Goal: Obtain resource: Obtain resource

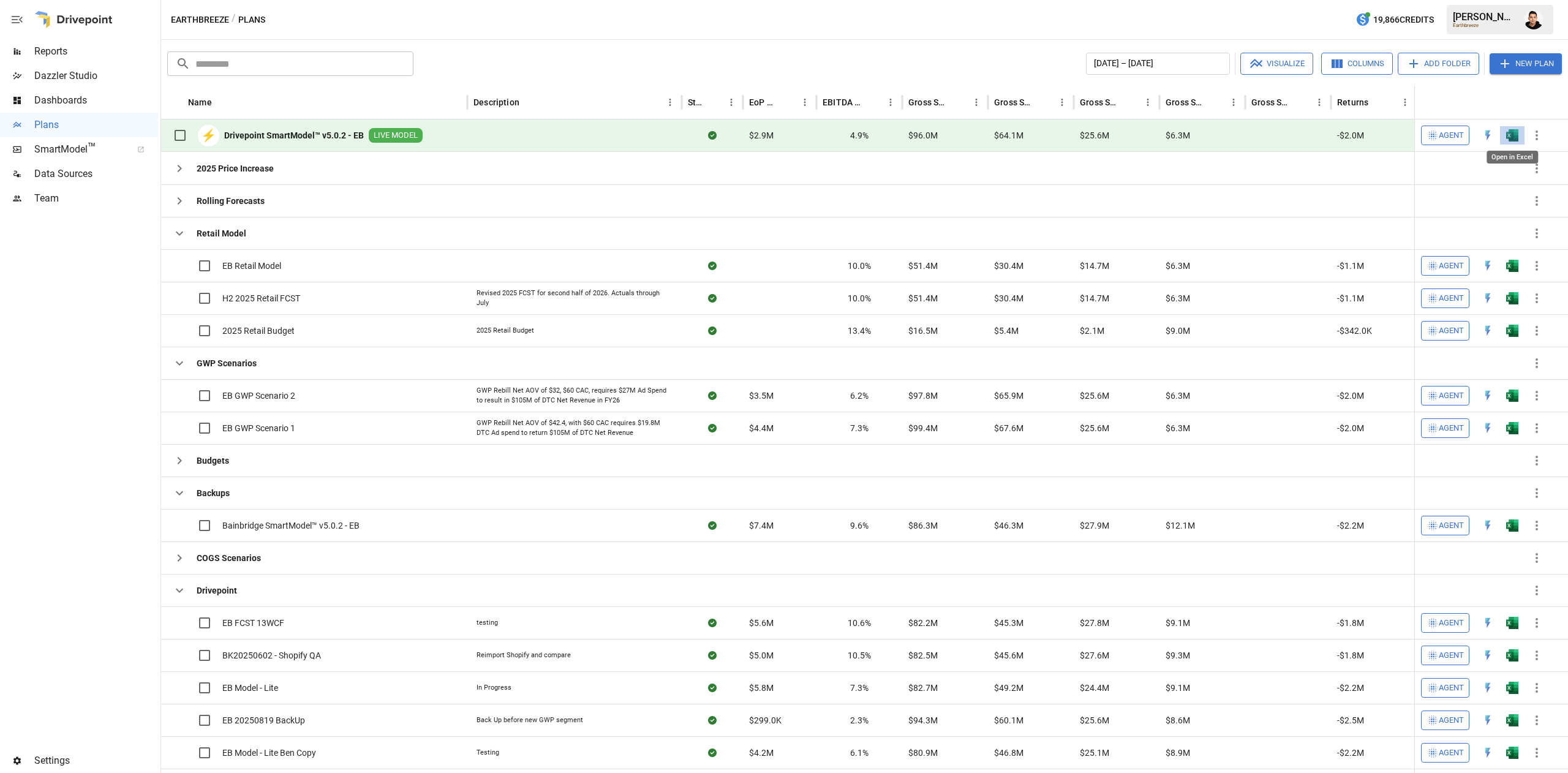
click at [1510, 130] on img "Open in Excel" at bounding box center [1512, 136] width 12 height 12
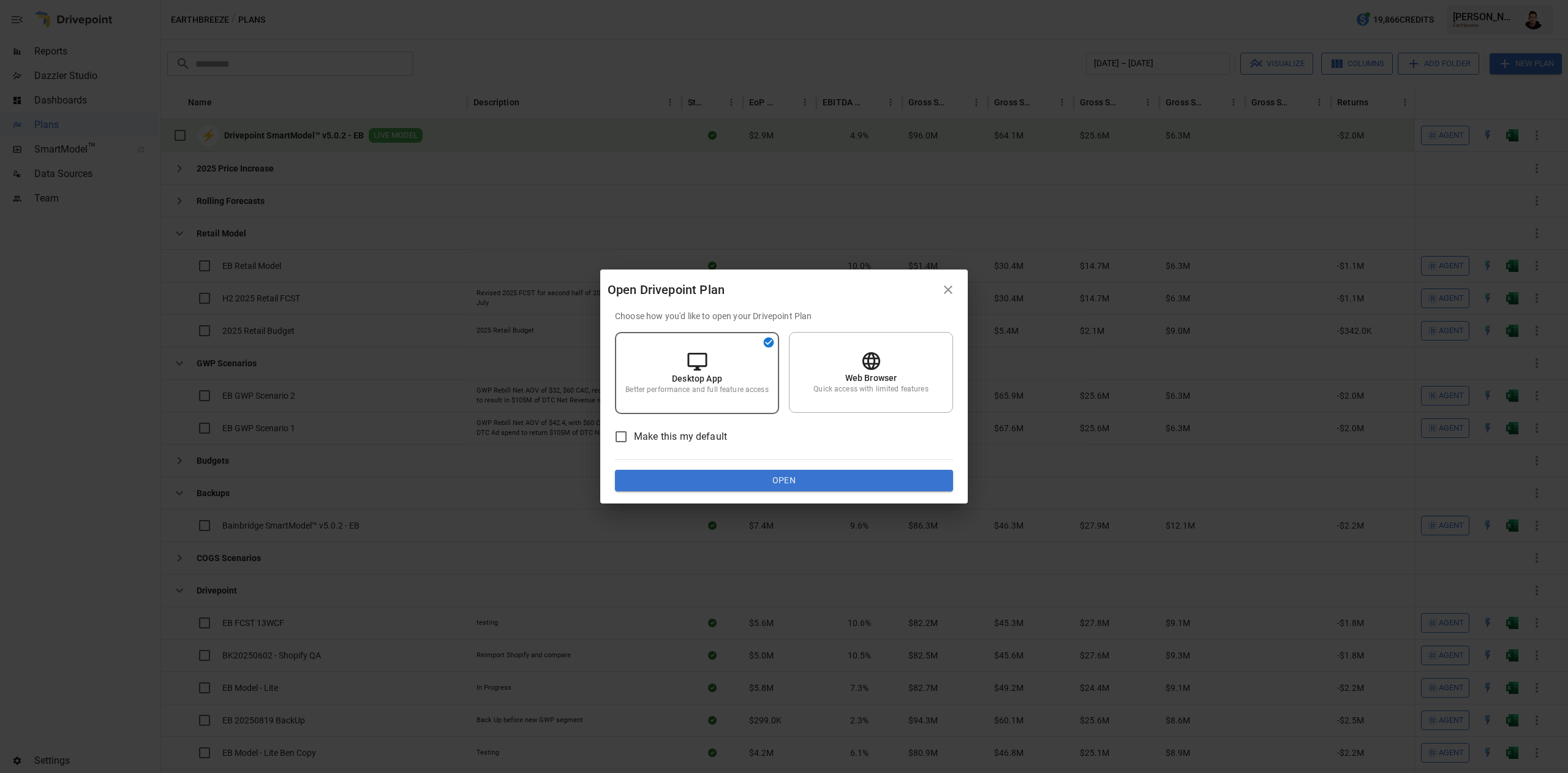
click at [868, 475] on button "Open" at bounding box center [784, 481] width 338 height 22
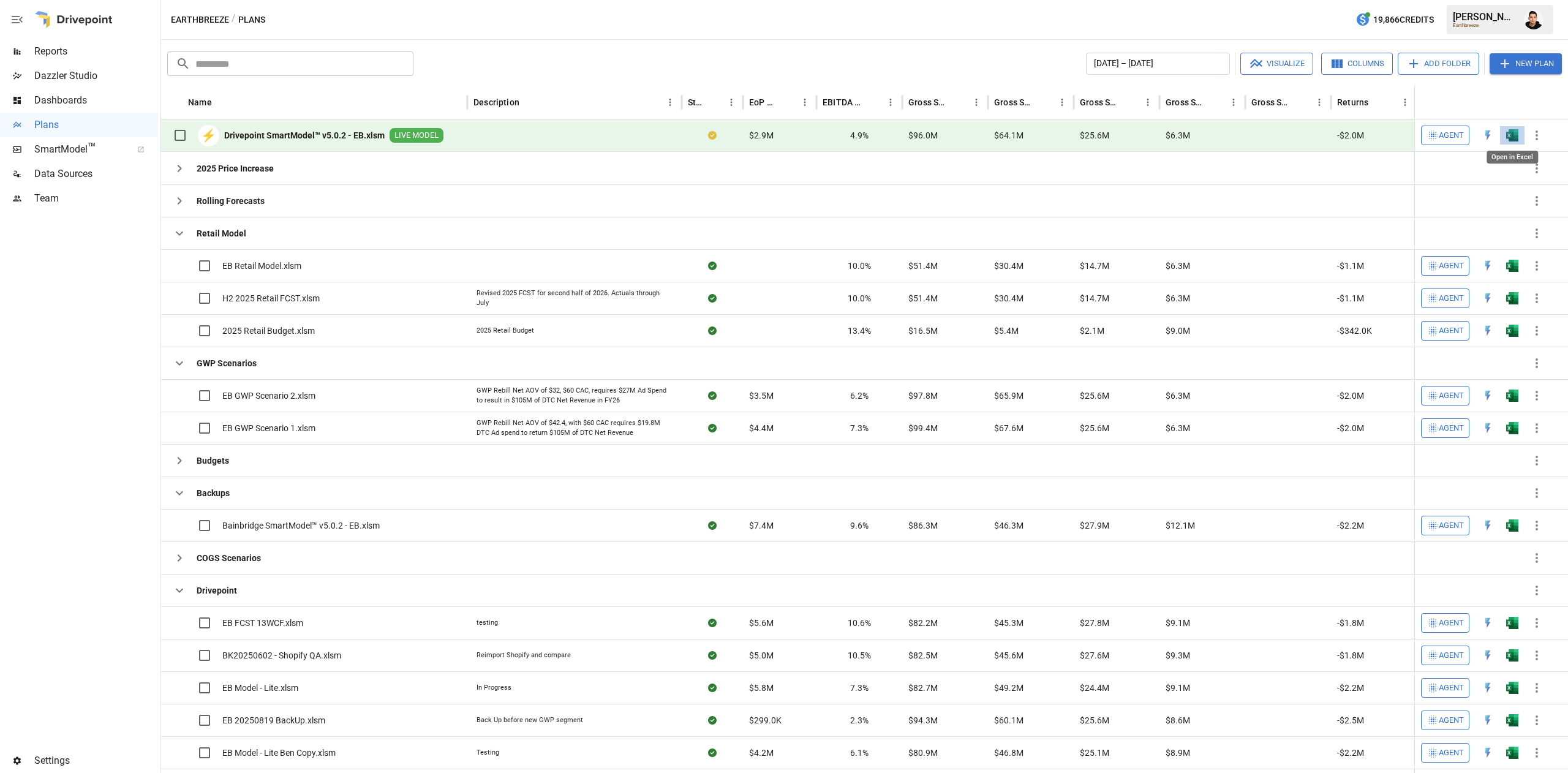
click at [1518, 131] on img "Open in Excel" at bounding box center [1512, 136] width 12 height 12
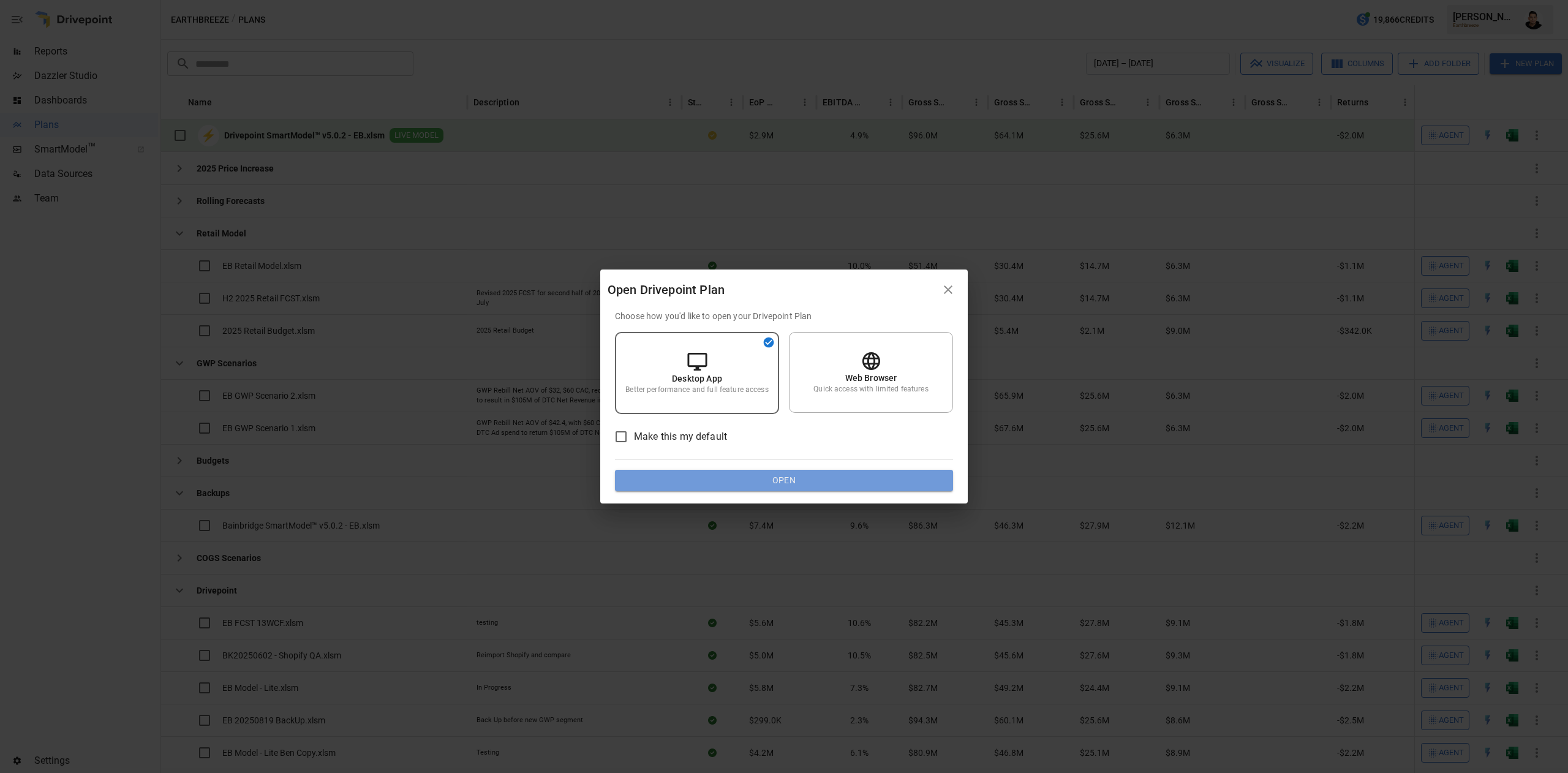
click at [777, 486] on button "Open" at bounding box center [784, 481] width 338 height 22
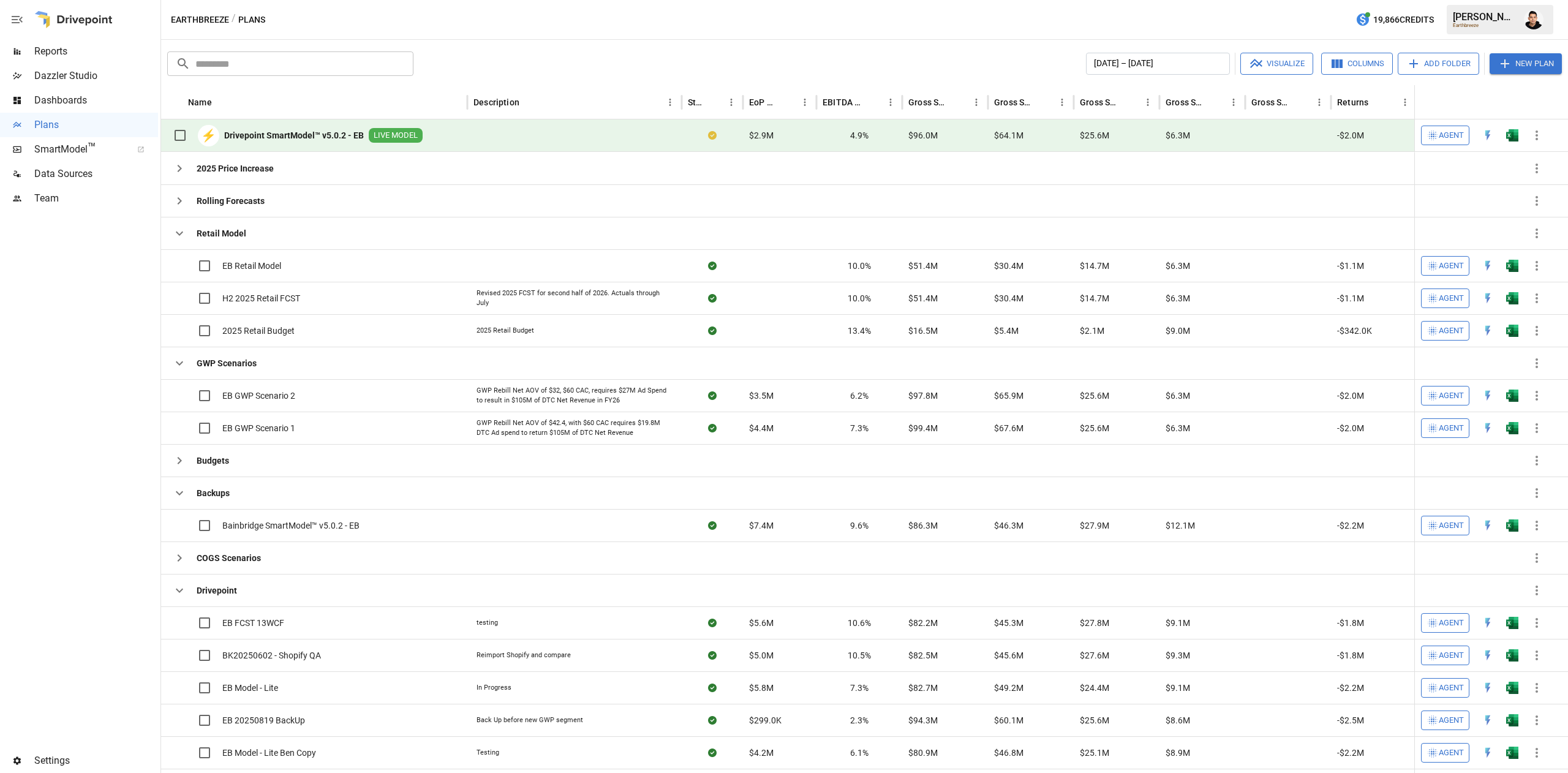
click at [1519, 136] on button "button" at bounding box center [1511, 136] width 39 height 19
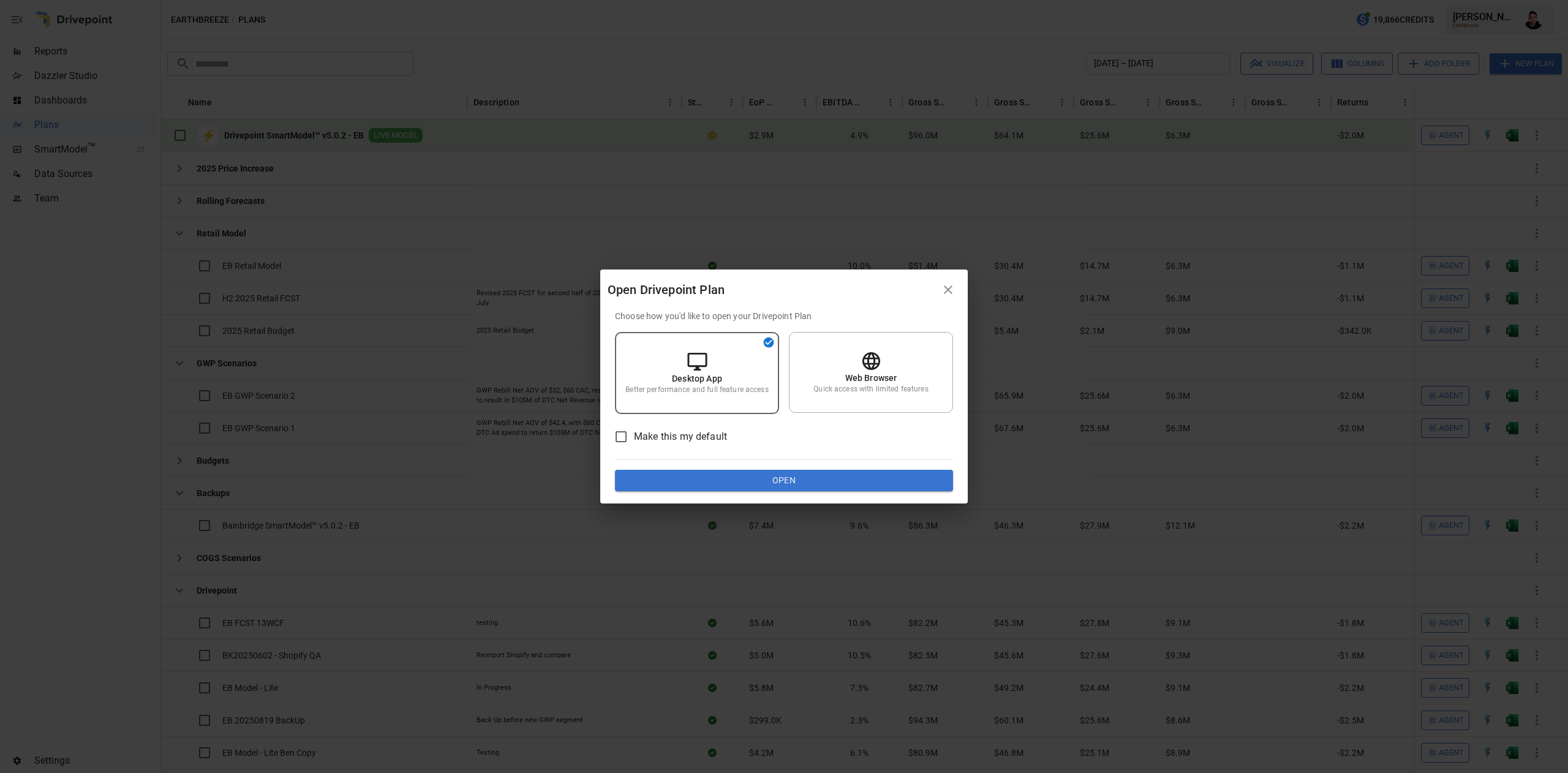
click at [890, 460] on div "Choose how you'd like to open your Drivepoint Plan Desktop App Better performan…" at bounding box center [784, 400] width 338 height 182
click at [876, 472] on button "Open" at bounding box center [784, 481] width 338 height 22
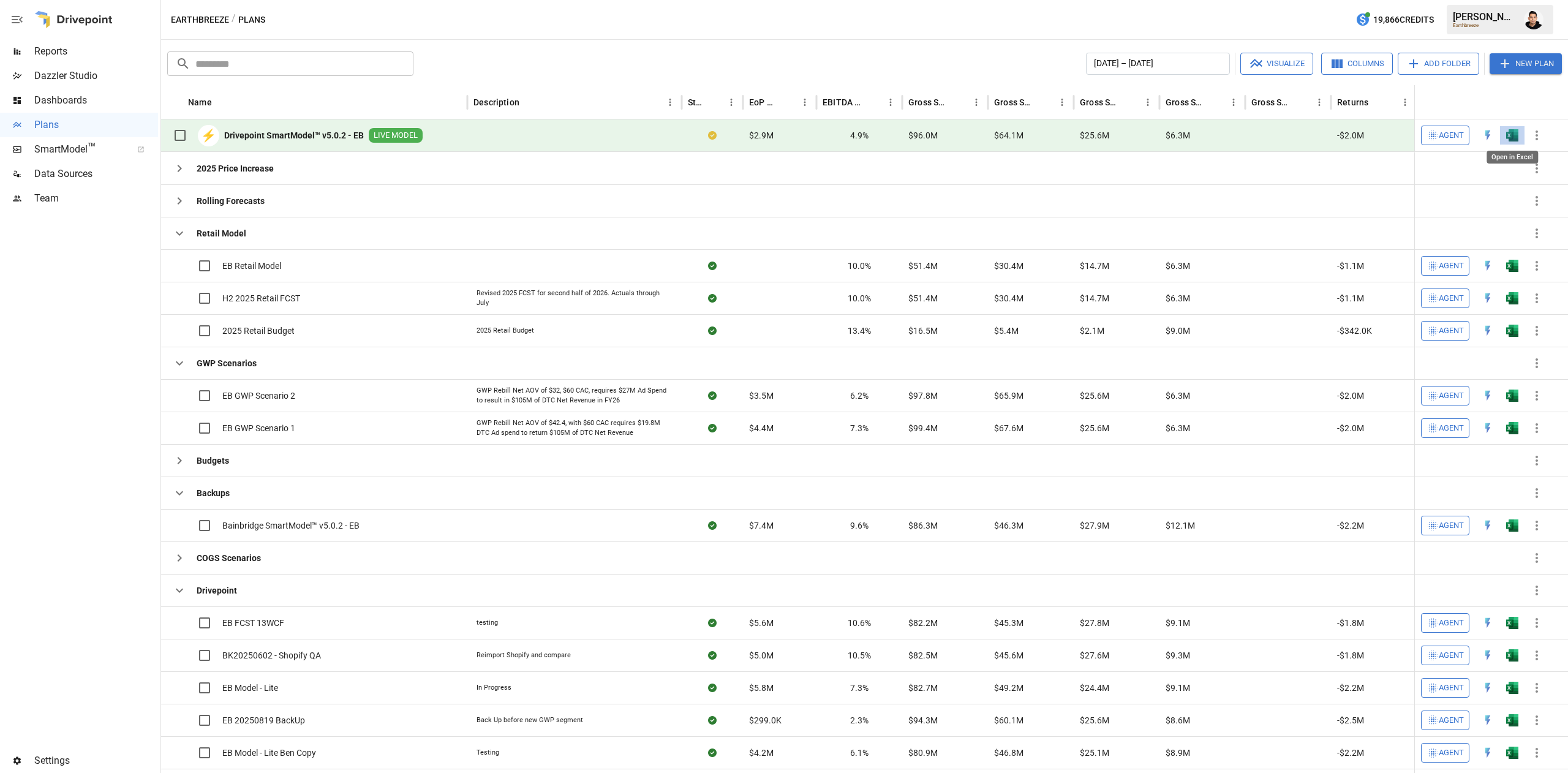
click at [1509, 139] on img "Open in Excel" at bounding box center [1512, 136] width 12 height 12
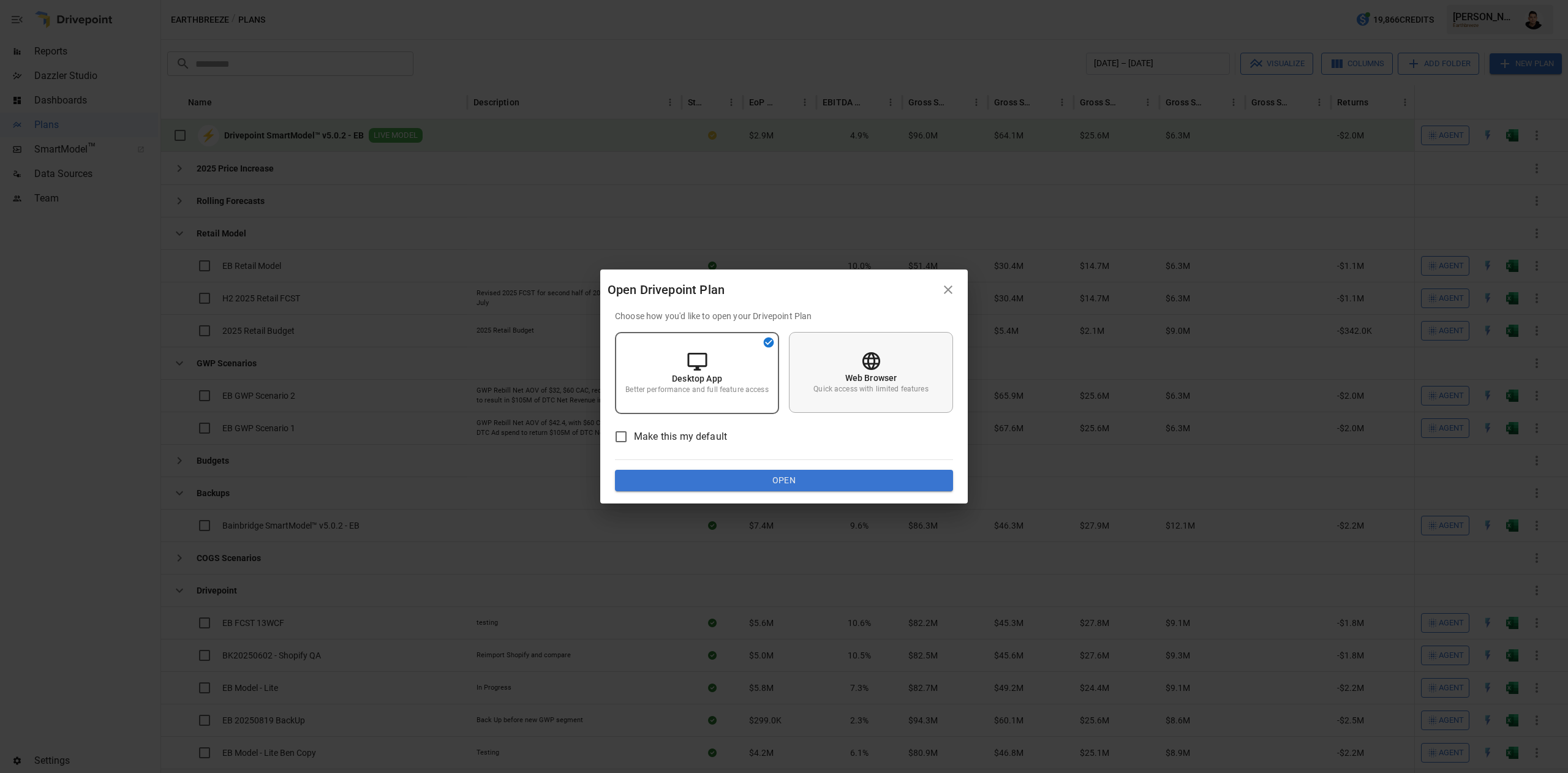
click at [899, 387] on p "Quick access with limited features" at bounding box center [870, 389] width 115 height 10
click at [861, 482] on button "Open" at bounding box center [784, 481] width 338 height 22
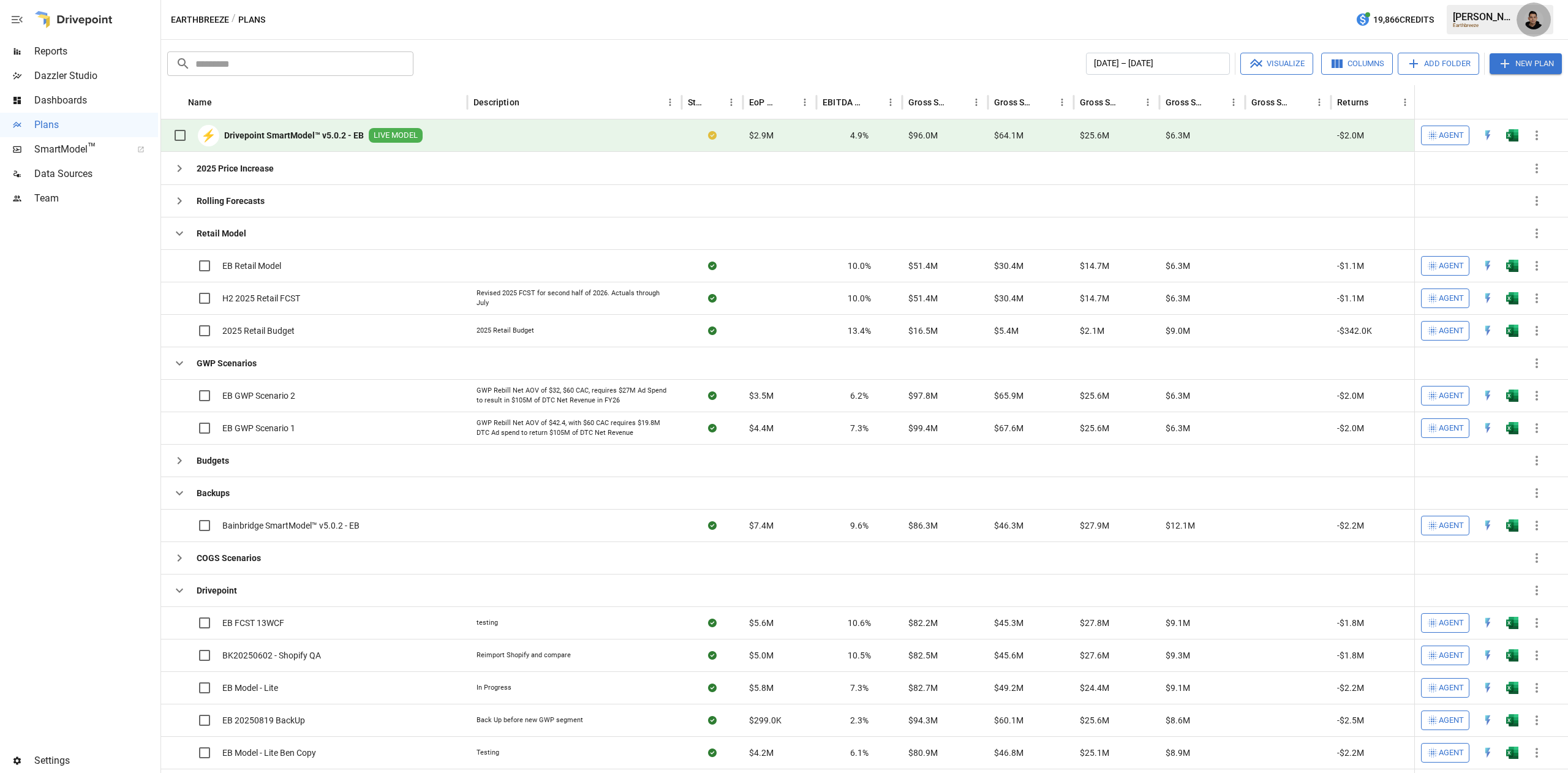
click at [1539, 22] on img "Francisco Sanchez" at bounding box center [1533, 19] width 19 height 19
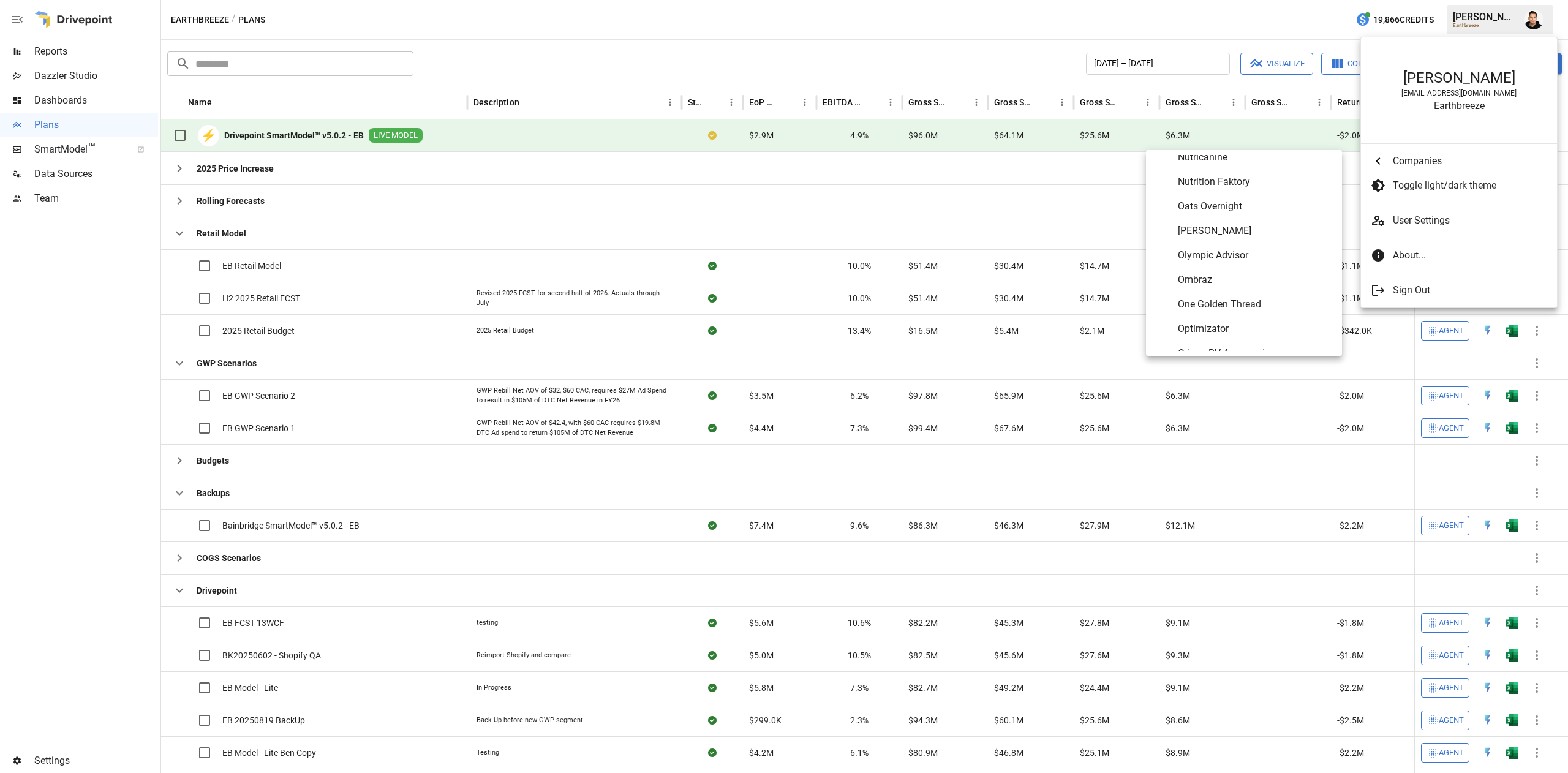
scroll to position [5002, 0]
click at [1231, 215] on span "Oats Overnight" at bounding box center [1254, 212] width 154 height 15
